Goal: Information Seeking & Learning: Learn about a topic

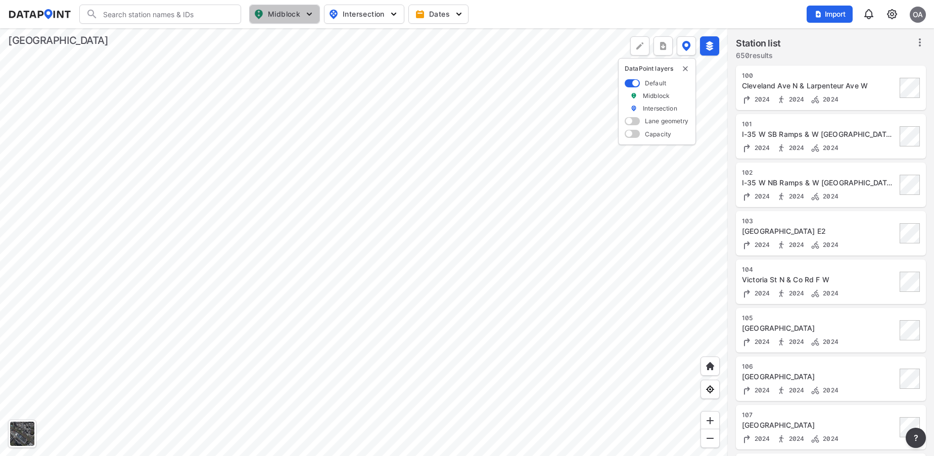
click at [289, 16] on span "Midblock" at bounding box center [284, 14] width 60 height 12
click at [227, 73] on input "Vehicle speed" at bounding box center [227, 74] width 10 height 10
checkbox input "true"
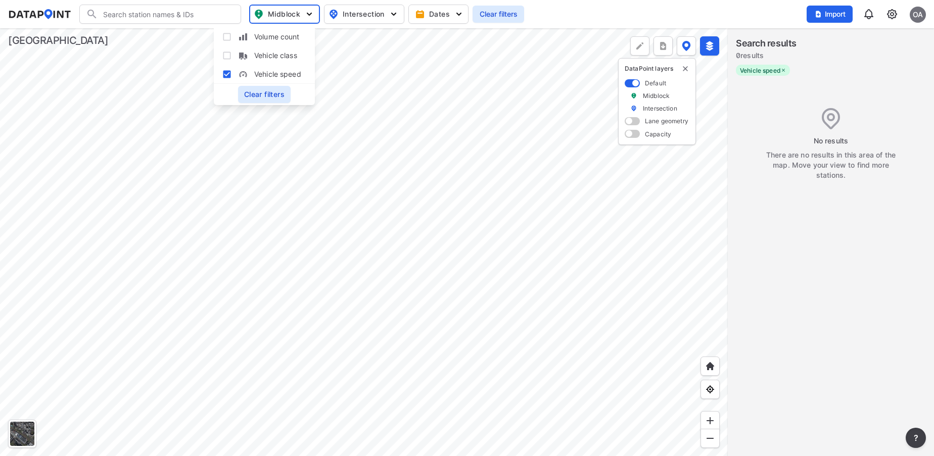
click at [506, 326] on div at bounding box center [363, 242] width 727 height 428
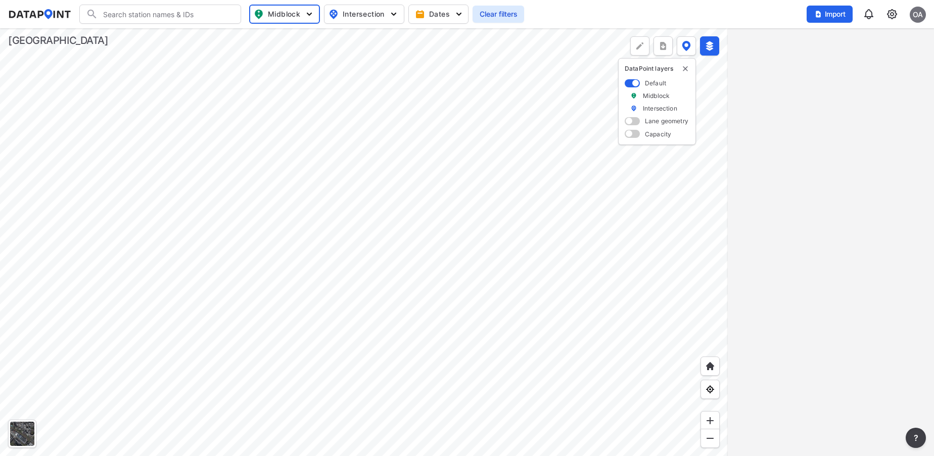
click at [143, 293] on div at bounding box center [363, 242] width 727 height 428
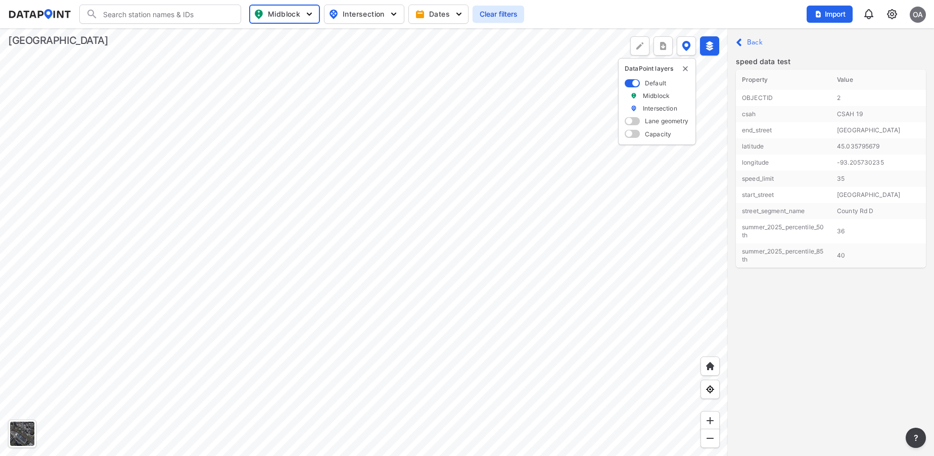
click at [462, 158] on div at bounding box center [363, 242] width 727 height 428
click at [361, 185] on div at bounding box center [363, 242] width 727 height 428
click at [361, 212] on div at bounding box center [363, 242] width 727 height 428
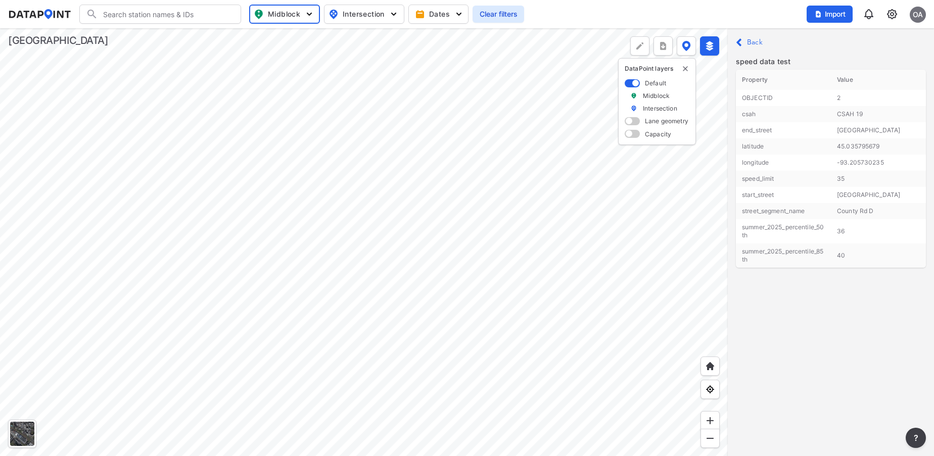
click at [361, 212] on div at bounding box center [363, 242] width 727 height 428
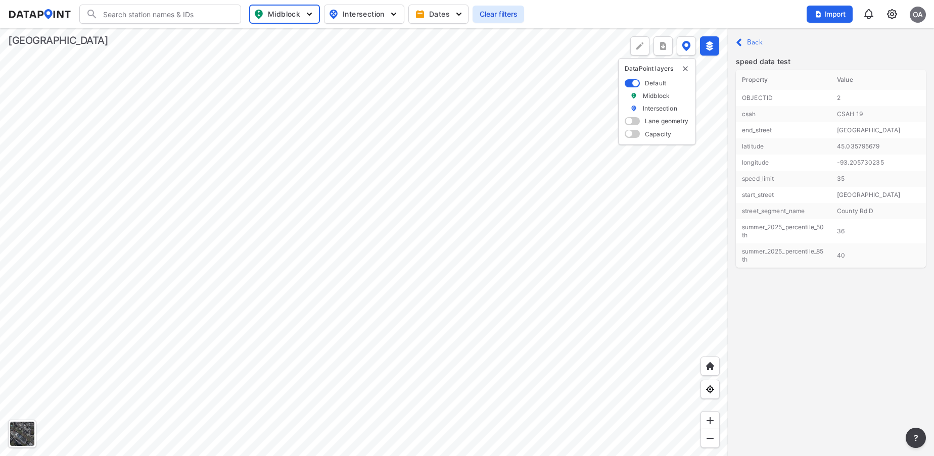
click at [361, 212] on div at bounding box center [363, 242] width 727 height 428
click at [597, 169] on div at bounding box center [363, 242] width 727 height 428
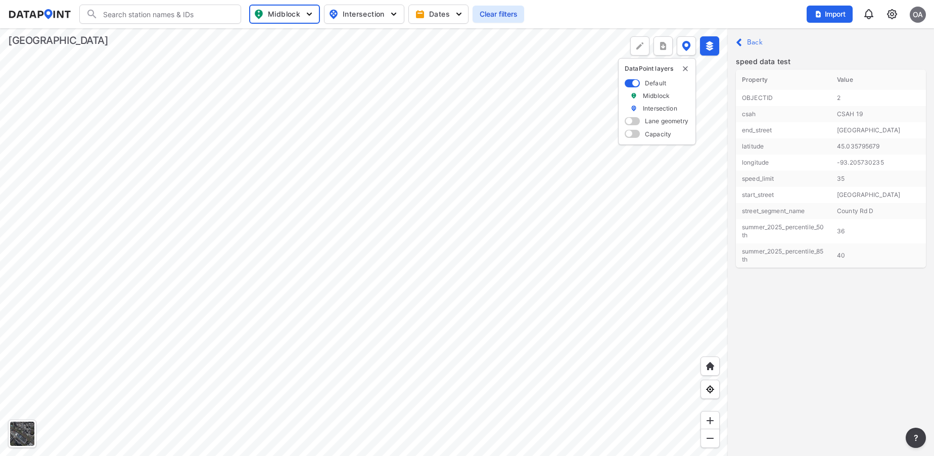
click at [516, 28] on div at bounding box center [363, 242] width 727 height 428
click at [435, 422] on div at bounding box center [363, 242] width 727 height 428
click at [509, 443] on div at bounding box center [363, 242] width 727 height 428
